Goal: Information Seeking & Learning: Compare options

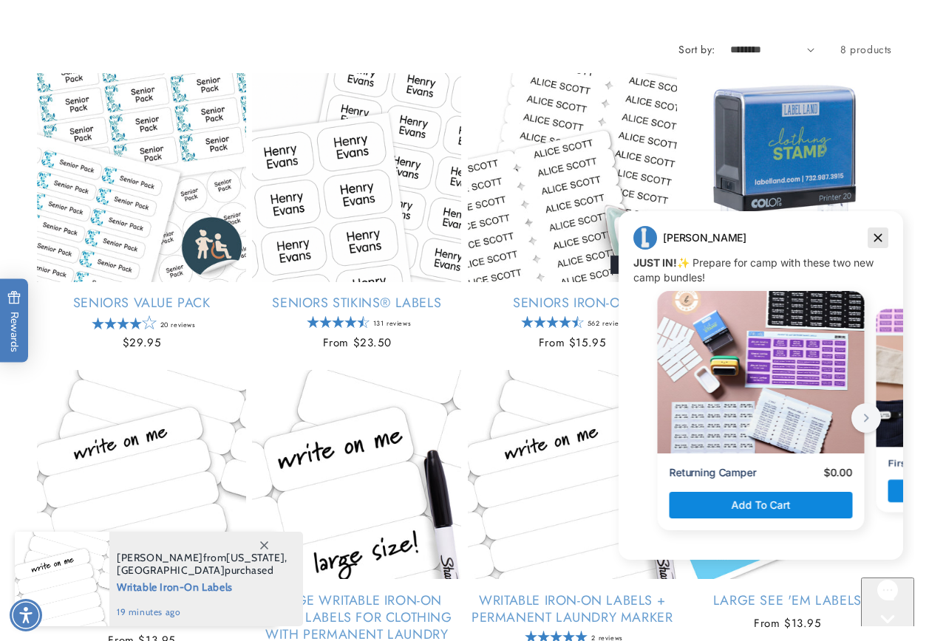
click at [878, 236] on icon "Dismiss campaign" at bounding box center [877, 238] width 15 height 18
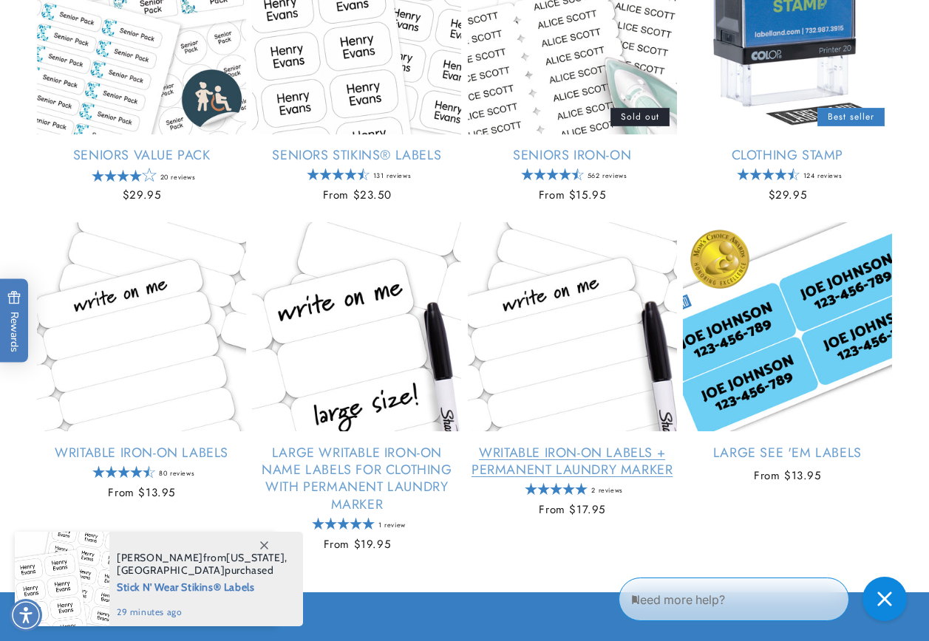
scroll to position [443, 0]
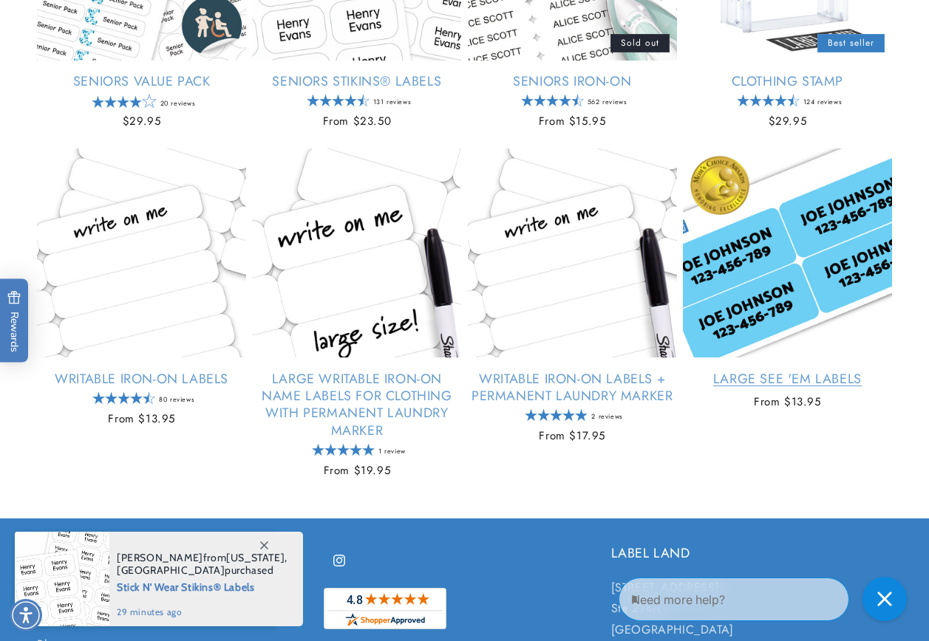
click at [751, 375] on link "Large See 'em Labels" at bounding box center [787, 379] width 209 height 17
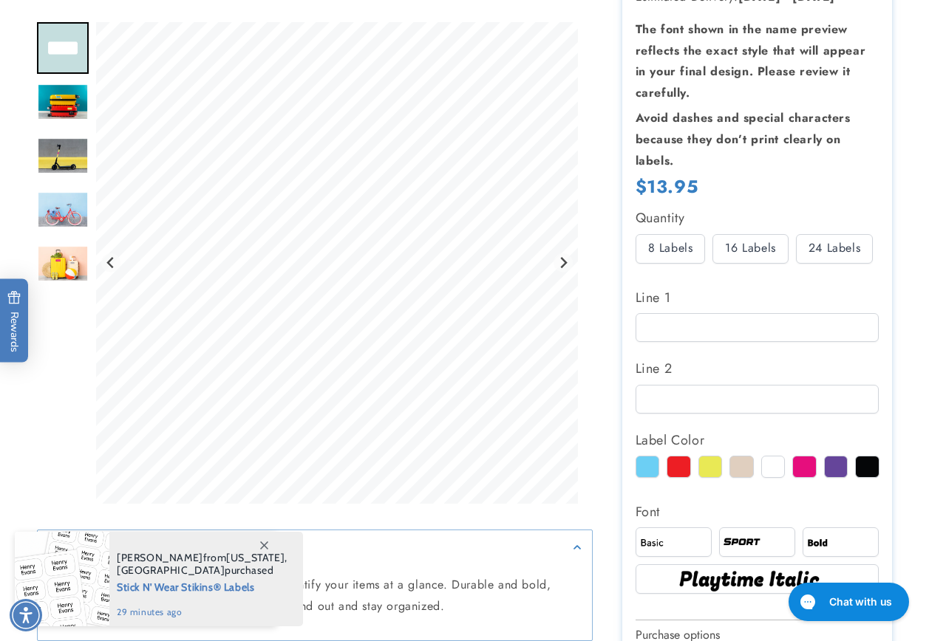
scroll to position [369, 0]
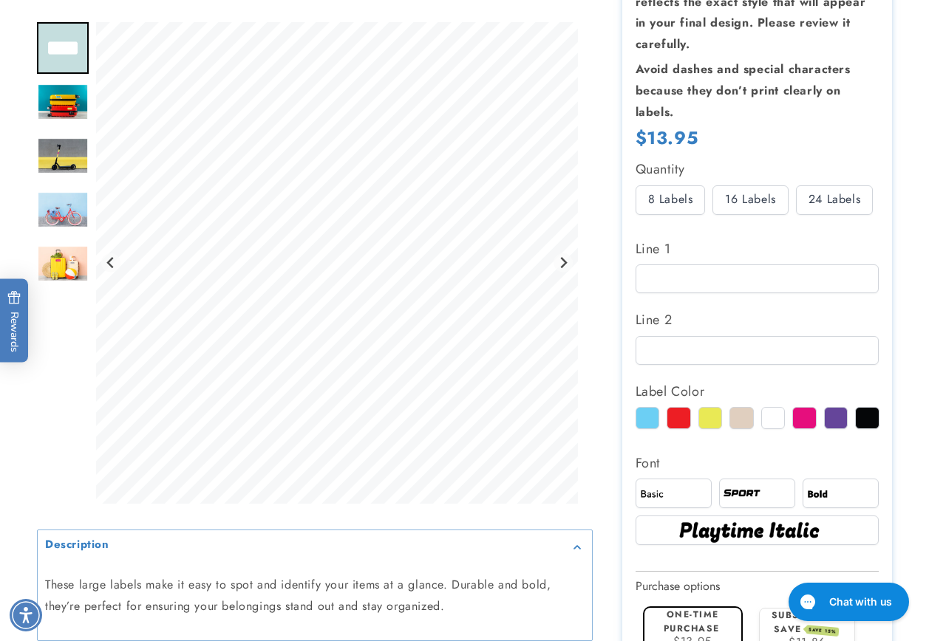
click at [835, 198] on div "24 Labels" at bounding box center [834, 200] width 77 height 30
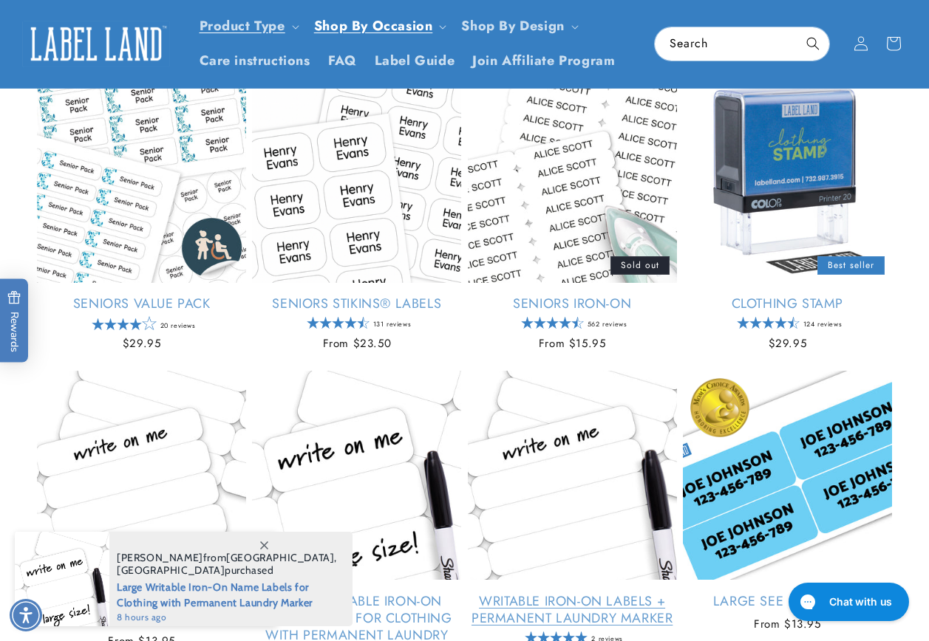
scroll to position [147, 0]
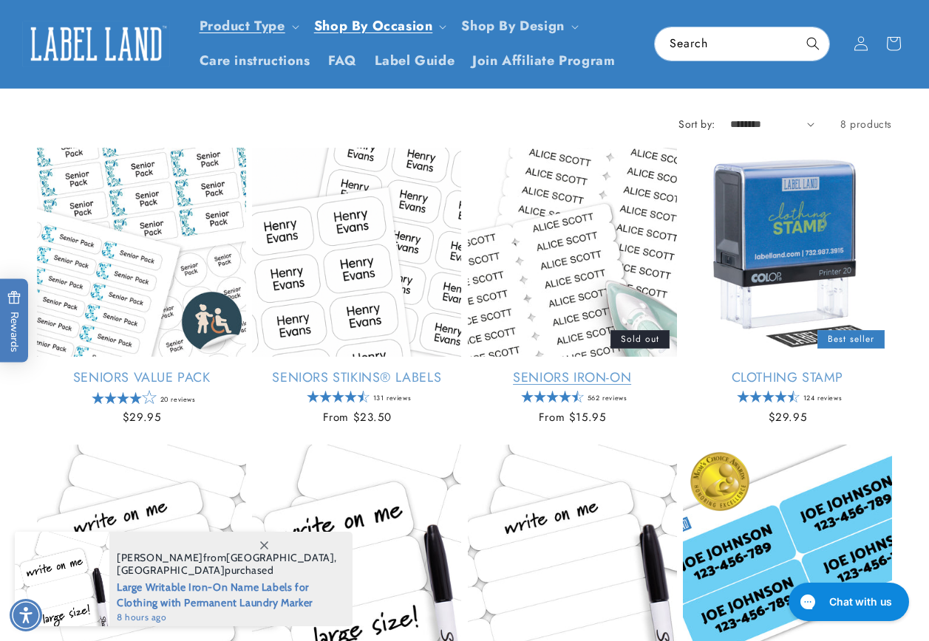
click at [596, 375] on link "Seniors Iron-On" at bounding box center [572, 377] width 209 height 17
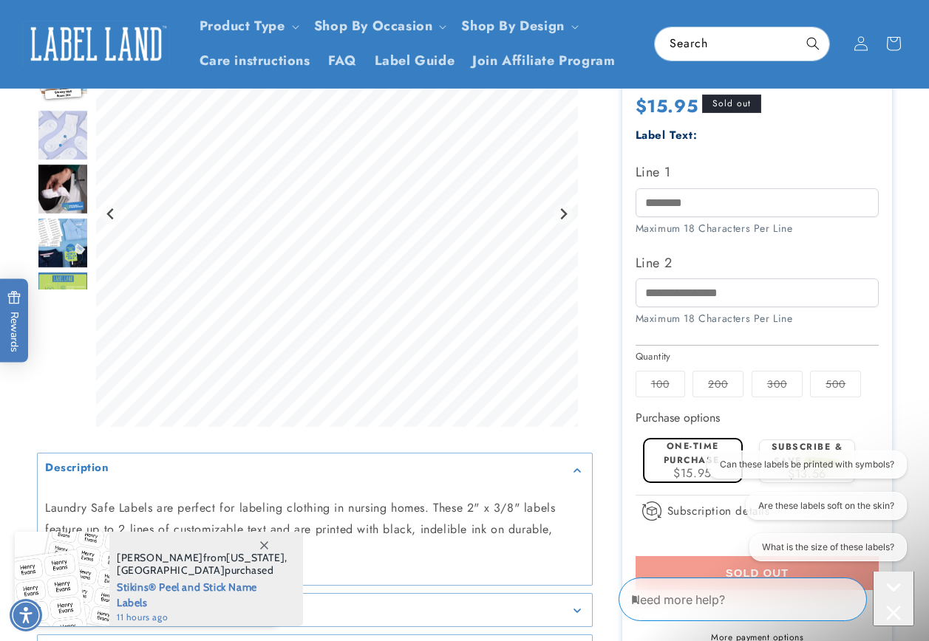
scroll to position [369, 0]
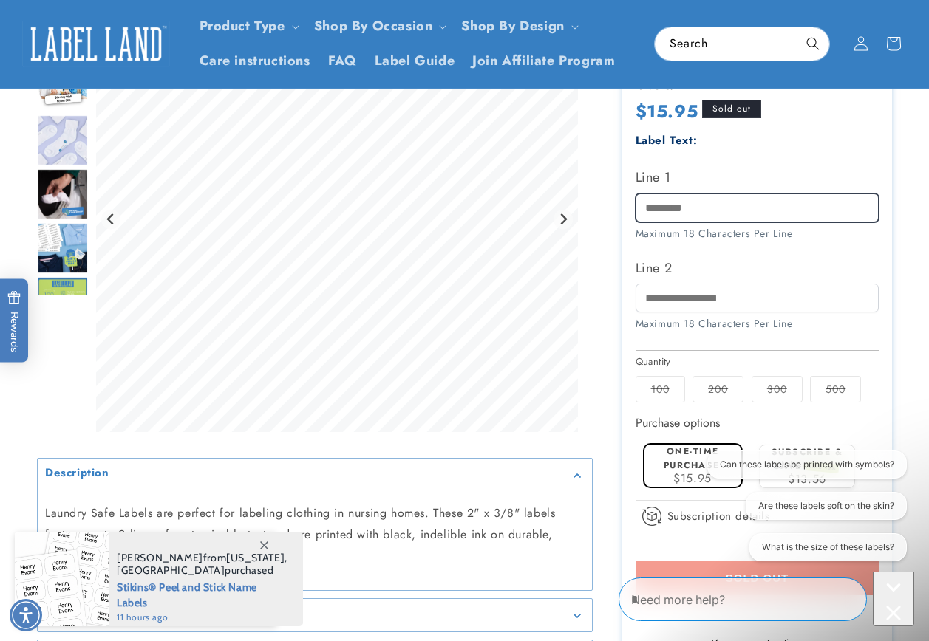
click at [703, 209] on input "Line 1" at bounding box center [757, 208] width 244 height 29
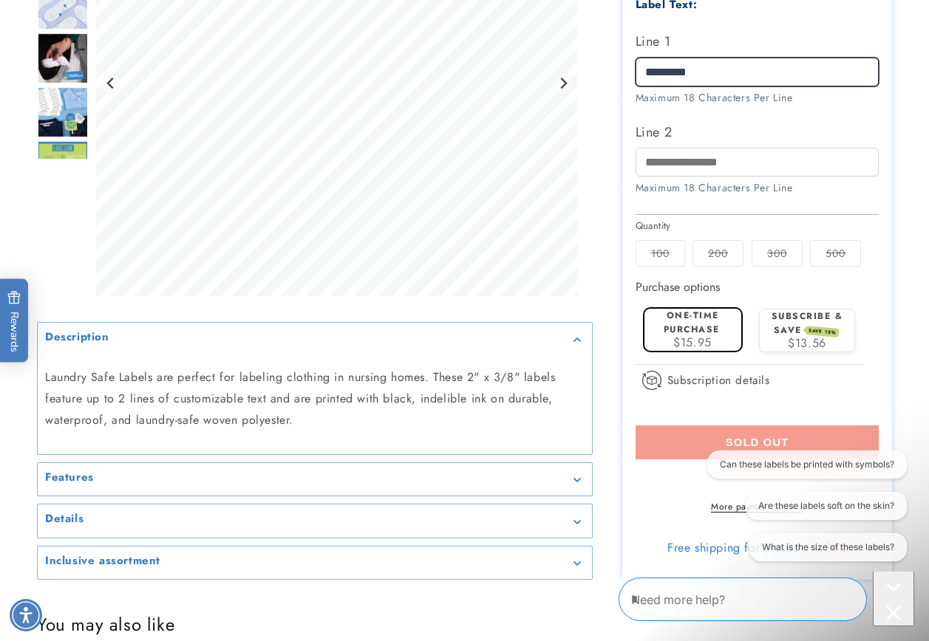
scroll to position [517, 0]
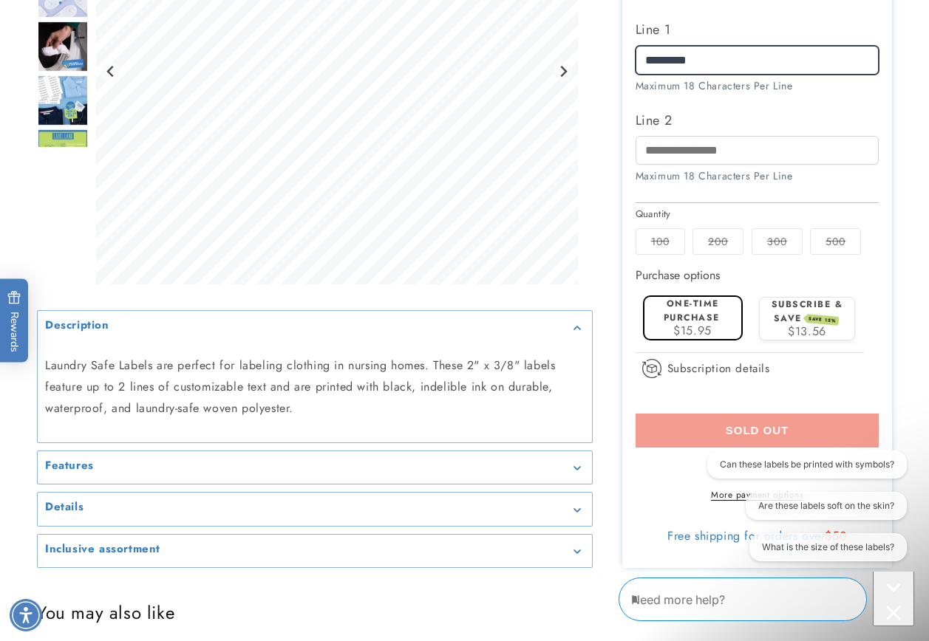
type input "*********"
click at [682, 315] on label "One-time purchase" at bounding box center [691, 310] width 56 height 27
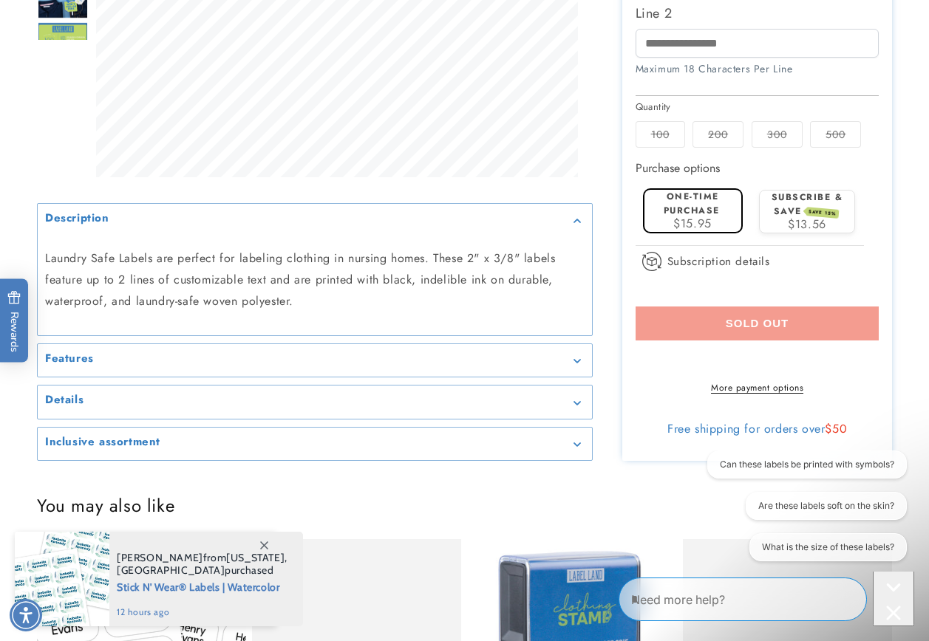
scroll to position [665, 0]
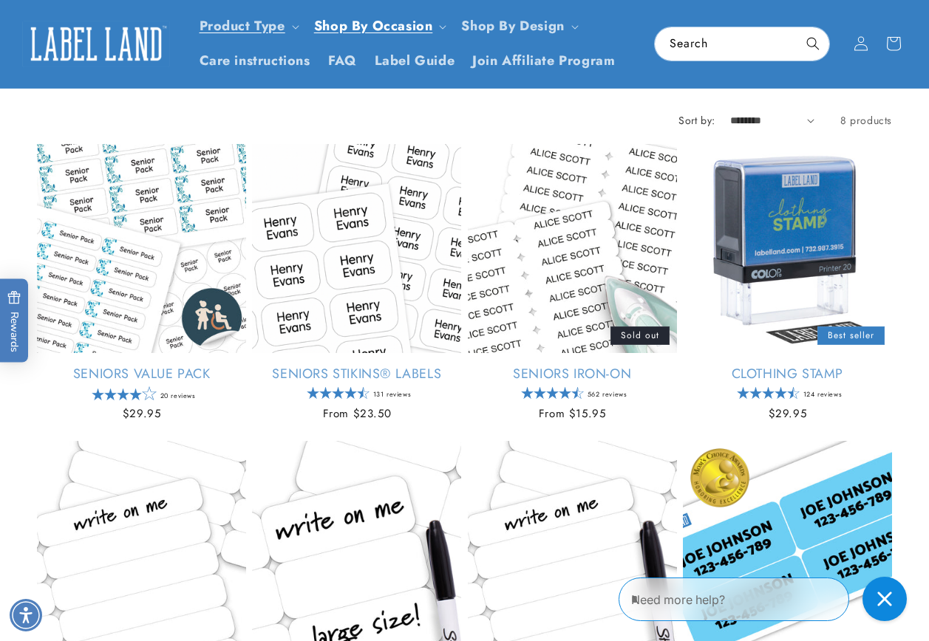
scroll to position [147, 0]
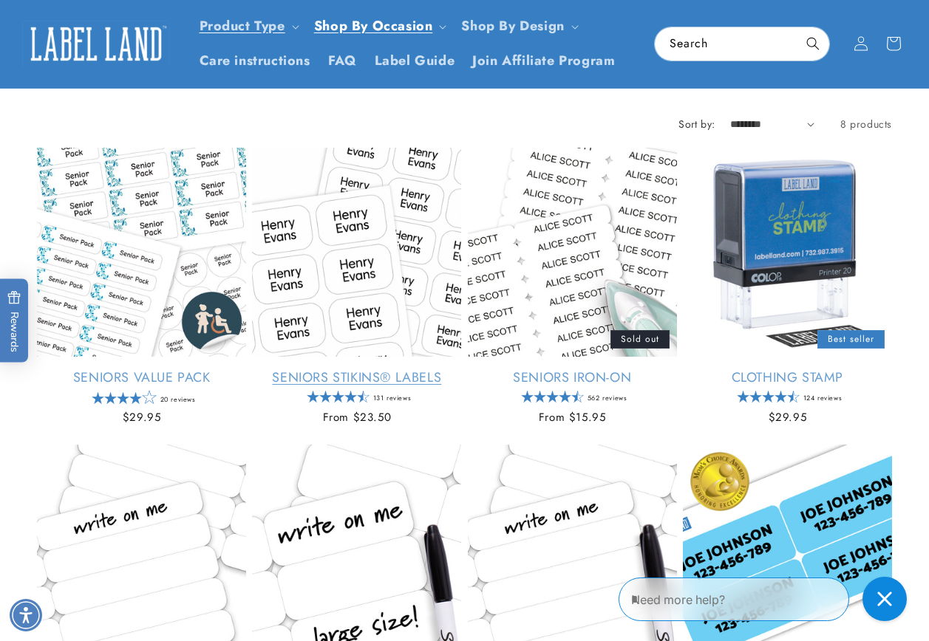
click at [360, 375] on link "Seniors Stikins® Labels" at bounding box center [356, 377] width 209 height 17
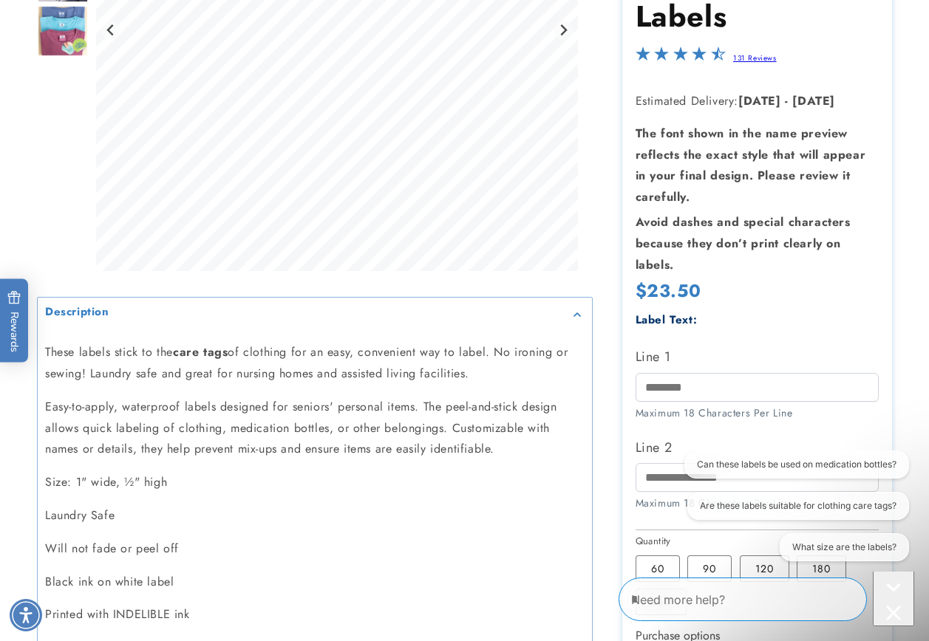
scroll to position [443, 0]
